Goal: Complete application form

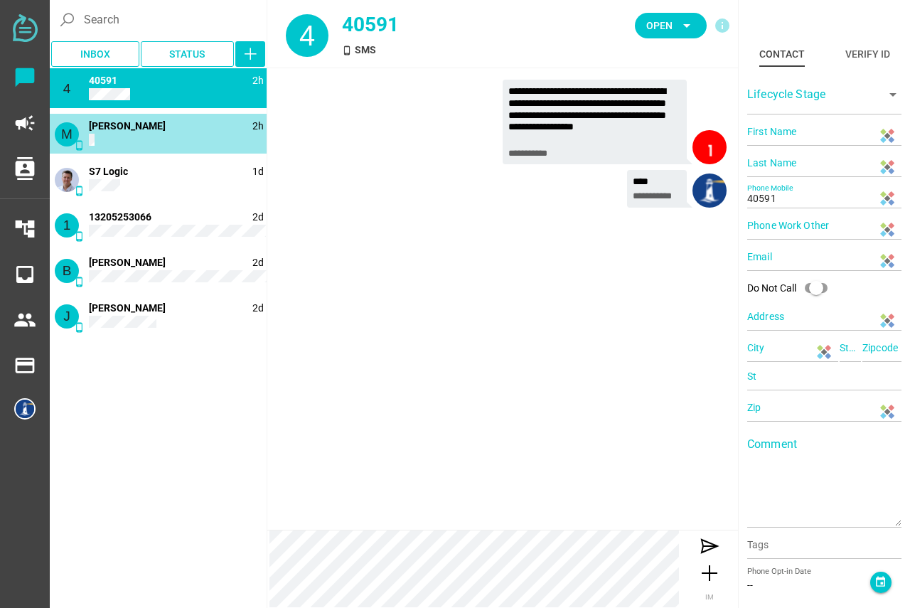
click at [164, 139] on div "M phone_android 2h [PERSON_NAME]" at bounding box center [158, 134] width 217 height 40
type input "[PERSON_NAME]"
type input "C"
type input "14152166899"
type input "[GEOGRAPHIC_DATA], [GEOGRAPHIC_DATA], [GEOGRAPHIC_DATA], [GEOGRAPHIC_DATA]"
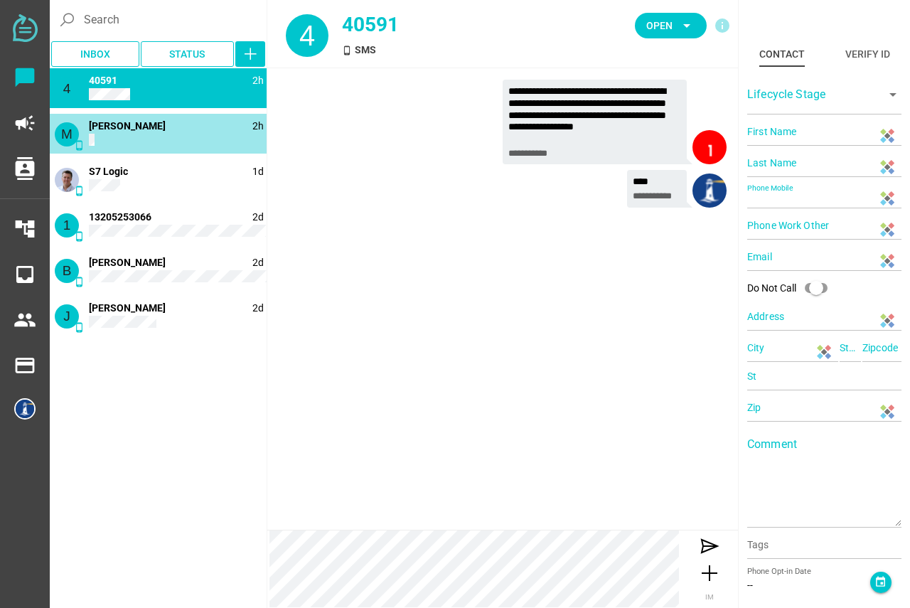
type input "CA"
type input "94607"
type input "CA"
type input "94607"
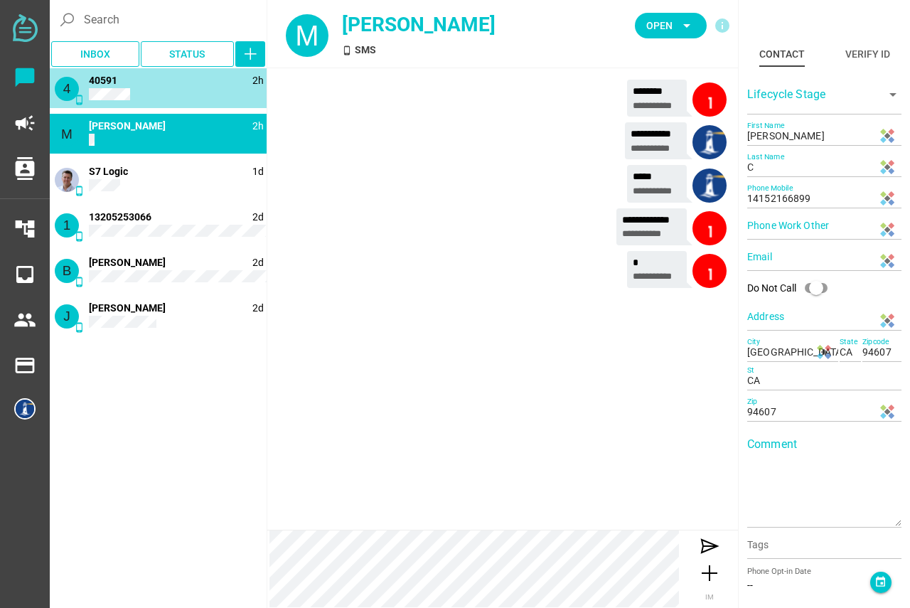
click at [143, 100] on div "4 phone_android 2h 40591" at bounding box center [158, 88] width 217 height 40
type input "40591"
